Goal: Task Accomplishment & Management: Use online tool/utility

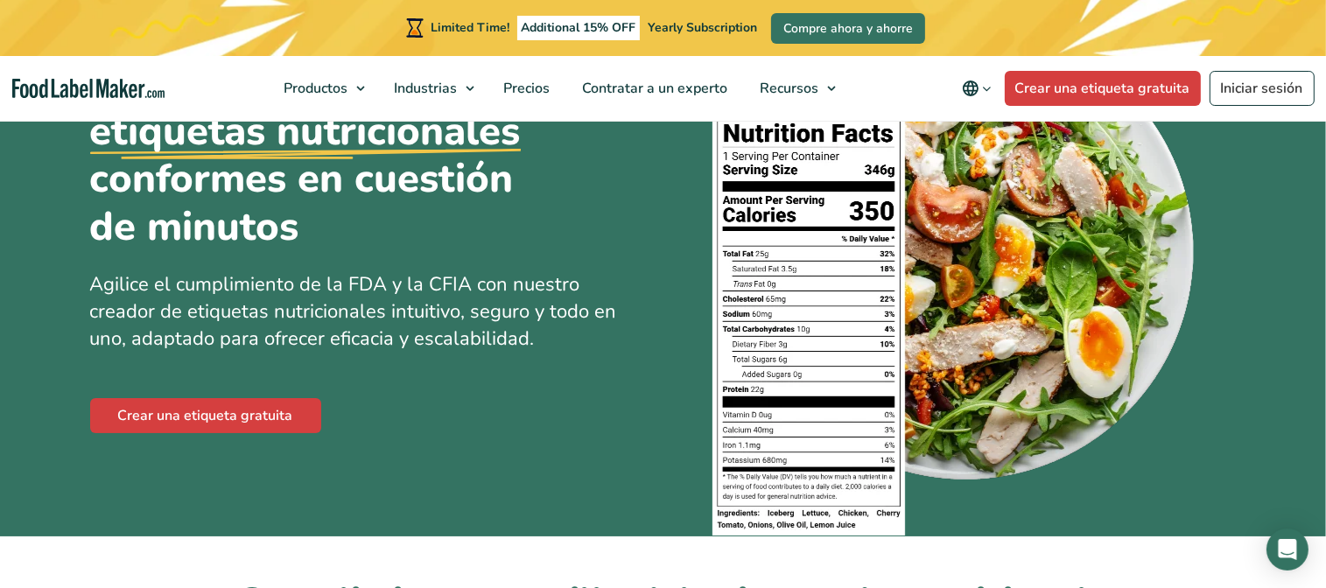
scroll to position [175, 0]
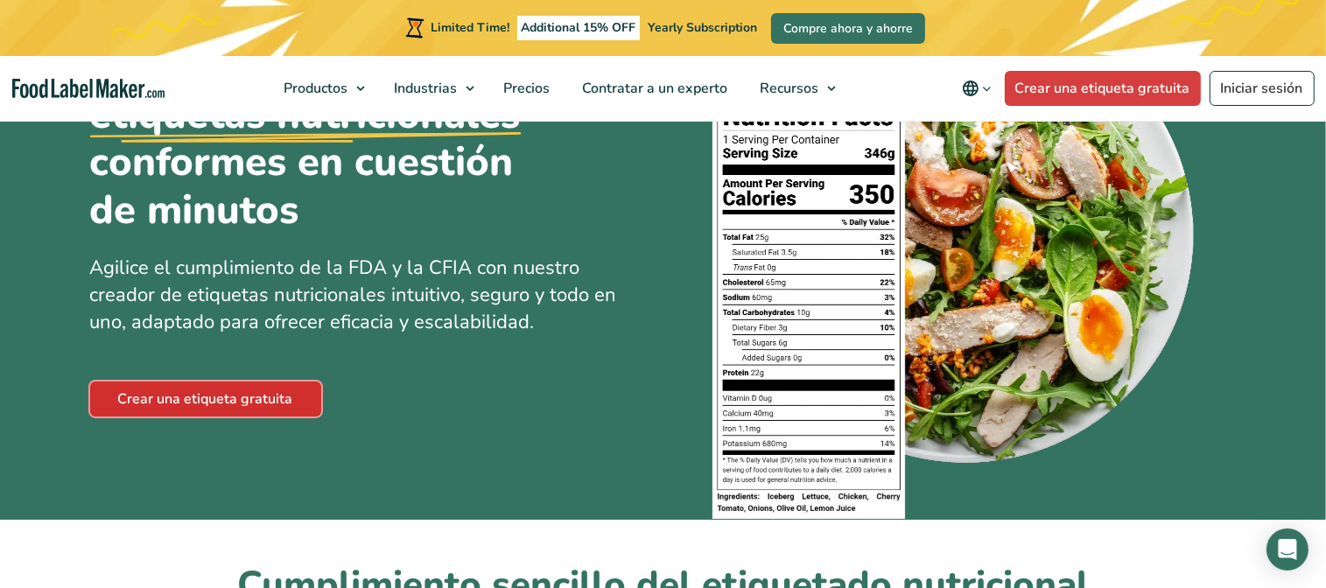
click at [240, 389] on link "Crear una etiqueta gratuita" at bounding box center [205, 399] width 231 height 35
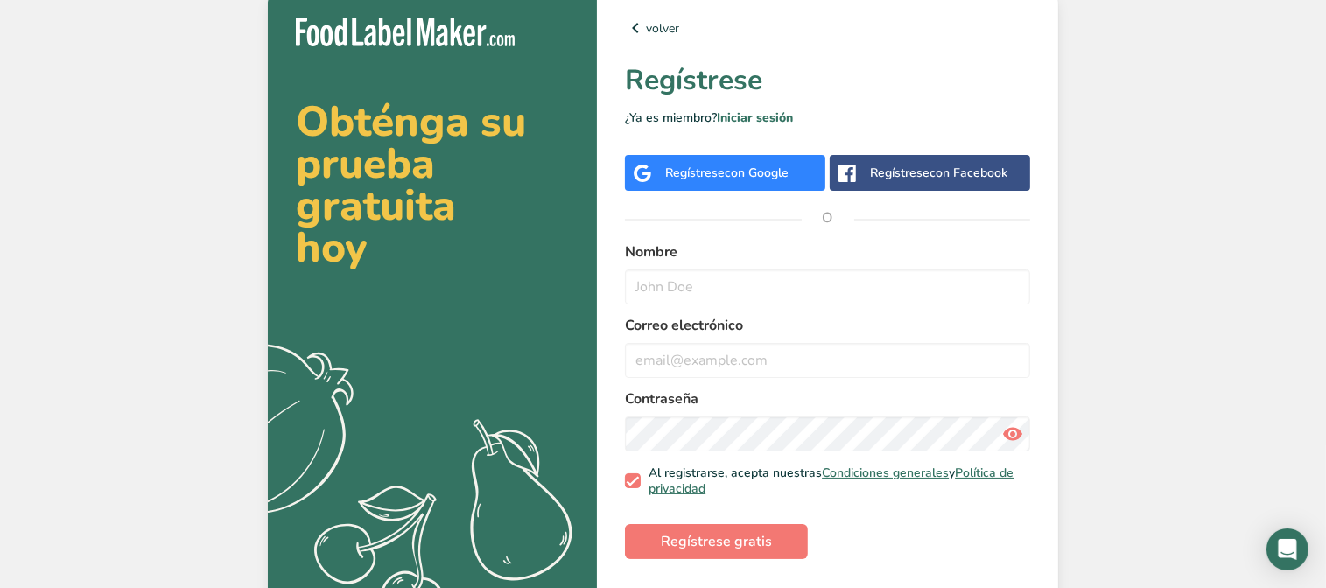
click at [756, 167] on span "con Google" at bounding box center [757, 173] width 64 height 17
